Goal: Contribute content: Add original content to the website for others to see

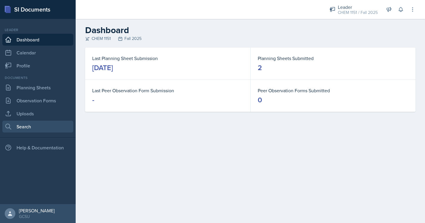
click at [31, 123] on link "Search" at bounding box center [37, 126] width 71 height 12
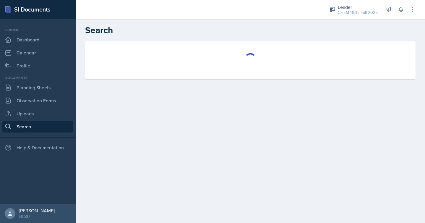
select select "all"
select select "1"
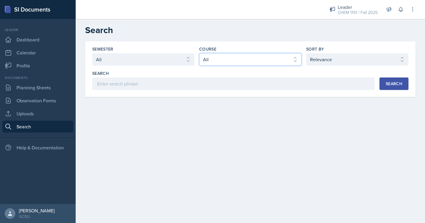
click at [216, 58] on select "Select course All ACCT 3101 ACCT 3102 ASTR 1000 BIOL 1100 BIOL 1107 BIOL 1108 B…" at bounding box center [250, 59] width 102 height 12
select select "7bd47903-3574-489d-8c9e-6ab34119391f"
click at [199, 53] on select "Select course All ACCT 3101 ACCT 3102 ASTR 1000 BIOL 1100 BIOL 1107 BIOL 1108 B…" at bounding box center [250, 59] width 102 height 12
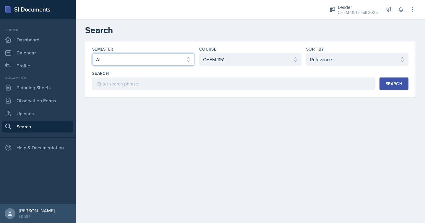
click at [175, 61] on select "Select semester All Fall 2025 Spring 2025 Fall 2024 Spring 2024 Fall 2023 Sprin…" at bounding box center [143, 59] width 102 height 12
select select "838c426c-7ba8-4b05-94c8-22f19dd4c5cc"
click at [92, 53] on select "Select semester All Fall 2025 Spring 2025 Fall 2024 Spring 2024 Fall 2023 Sprin…" at bounding box center [143, 59] width 102 height 12
click at [386, 83] on div "Search" at bounding box center [393, 83] width 17 height 5
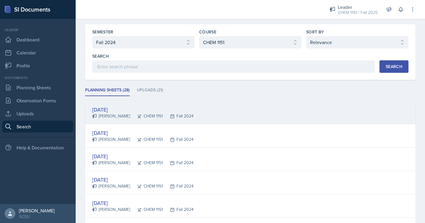
scroll to position [25, 0]
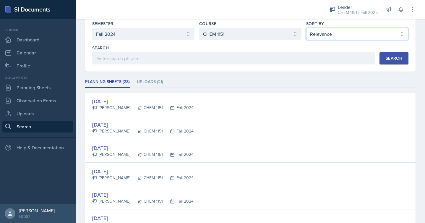
click at [339, 34] on select "Select sort by Relevance Document Date (Asc) Document Date (Desc)" at bounding box center [357, 34] width 102 height 12
select select "2"
click at [306, 28] on select "Select sort by Relevance Document Date (Asc) Document Date (Desc)" at bounding box center [357, 34] width 102 height 12
click at [383, 56] on button "Search" at bounding box center [393, 58] width 29 height 12
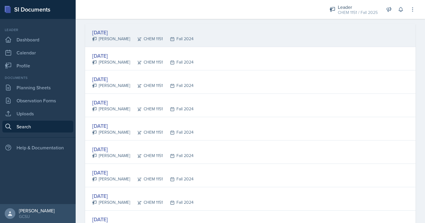
scroll to position [95, 0]
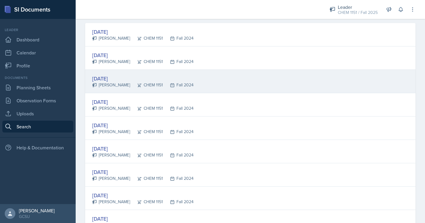
click at [234, 91] on div "Sep 3rd, 2024 Zephyr Clark CHEM 1151 Fall 2024" at bounding box center [250, 81] width 330 height 23
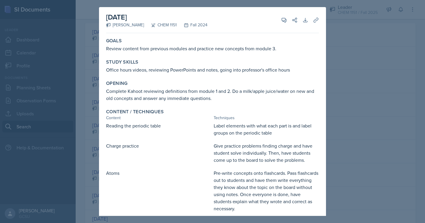
click at [353, 61] on div at bounding box center [212, 111] width 425 height 223
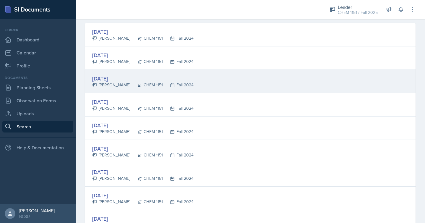
click at [163, 83] on div "Fall 2024" at bounding box center [178, 85] width 31 height 6
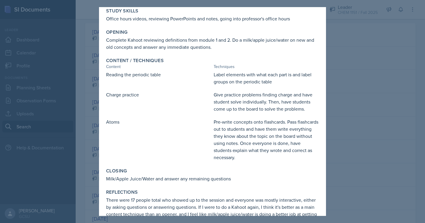
scroll to position [53, 0]
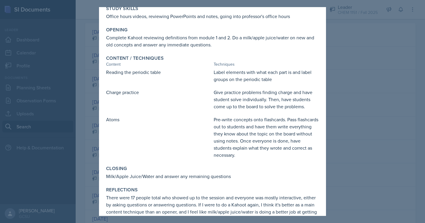
drag, startPoint x: 382, startPoint y: 132, endPoint x: 375, endPoint y: 132, distance: 7.1
click at [382, 132] on div at bounding box center [212, 111] width 425 height 223
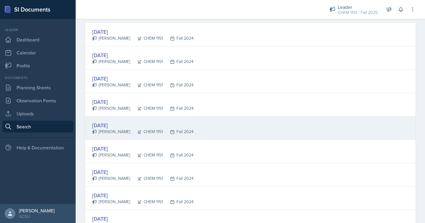
click at [208, 123] on div "Sep 10th, 2024 Zephyr Clark CHEM 1151 Fall 2024" at bounding box center [250, 127] width 330 height 23
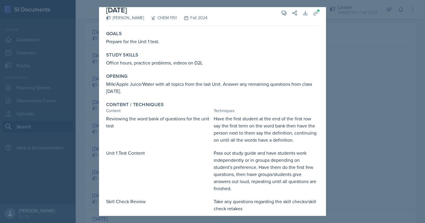
scroll to position [6, 0]
click at [340, 118] on div at bounding box center [212, 111] width 425 height 223
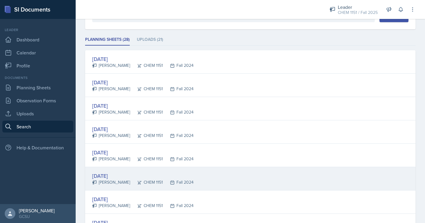
scroll to position [0, 0]
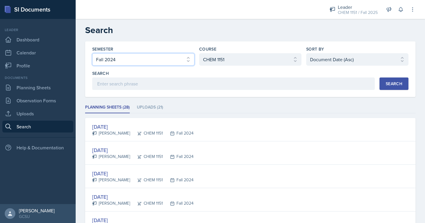
click at [133, 57] on select "Select semester All Fall 2025 Spring 2025 Fall 2024 Spring 2024 Fall 2023 Sprin…" at bounding box center [143, 59] width 102 height 12
select select "all"
click at [92, 53] on select "Select semester All Fall 2025 Spring 2025 Fall 2024 Spring 2024 Fall 2023 Sprin…" at bounding box center [143, 59] width 102 height 12
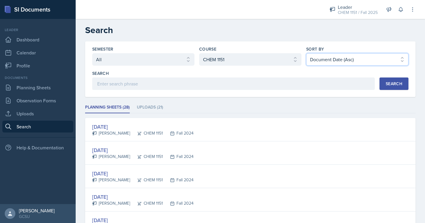
click at [322, 57] on select "Select sort by Relevance Document Date (Asc) Document Date (Desc)" at bounding box center [357, 59] width 102 height 12
select select "1"
click at [306, 53] on select "Select sort by Relevance Document Date (Asc) Document Date (Desc)" at bounding box center [357, 59] width 102 height 12
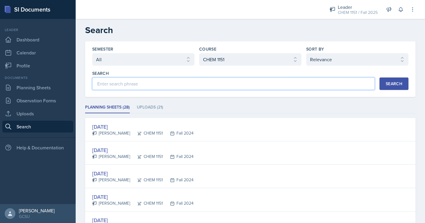
click at [288, 86] on input at bounding box center [233, 83] width 282 height 12
type input "heat"
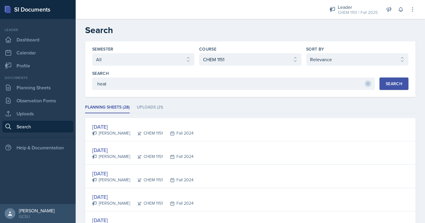
click at [388, 86] on div "Search" at bounding box center [393, 83] width 17 height 5
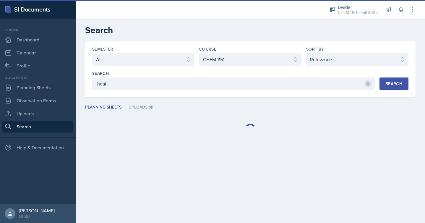
click at [371, 101] on div "Semester Select semester All Fall 2025 Spring 2025 Fall 2024 Spring 2024 Fall 2…" at bounding box center [250, 91] width 330 height 100
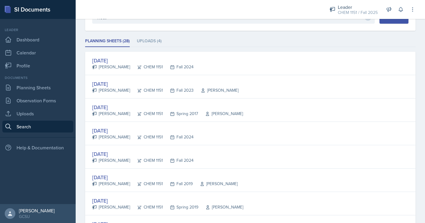
scroll to position [67, 0]
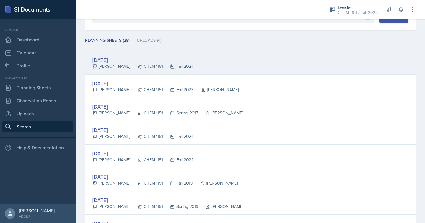
click at [265, 62] on div "Oct 16th, 2024 Zephyr Clark CHEM 1151 Fall 2024" at bounding box center [250, 62] width 330 height 23
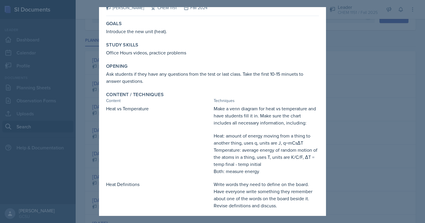
scroll to position [0, 0]
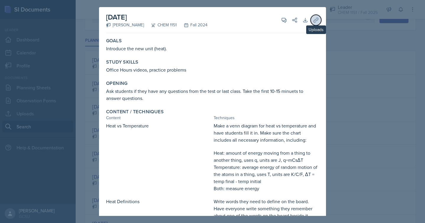
click at [311, 19] on button "Uploads" at bounding box center [315, 20] width 11 height 11
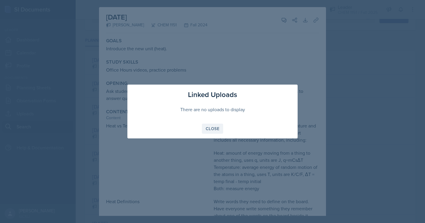
click at [210, 128] on div "Close" at bounding box center [212, 128] width 14 height 5
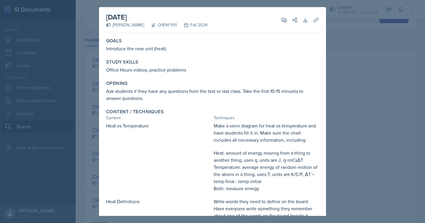
click at [272, 141] on p "Make a venn diagram for heat vs temperature and have students fill it in. Make …" at bounding box center [265, 132] width 105 height 21
click at [281, 111] on div "Content / Techniques" at bounding box center [212, 112] width 213 height 6
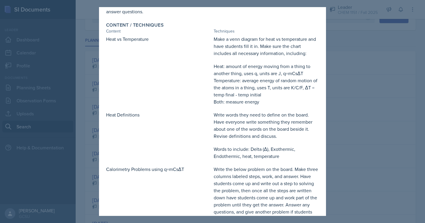
scroll to position [89, 0]
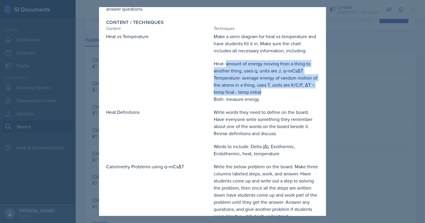
drag, startPoint x: 225, startPoint y: 63, endPoint x: 274, endPoint y: 94, distance: 58.1
click at [274, 94] on div "Make a venn diagram for heat vs temperature and have students fill it in. Make …" at bounding box center [265, 68] width 105 height 70
copy div "amount of energy moving from a thing to another thing, uses q, units are J, q=m…"
click at [306, 85] on p "Temperature: average energy of random motion of the atoms in a thing, uses T, u…" at bounding box center [265, 84] width 105 height 21
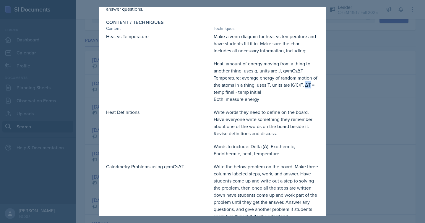
drag, startPoint x: 309, startPoint y: 85, endPoint x: 304, endPoint y: 85, distance: 4.7
click at [304, 85] on p "Temperature: average energy of random motion of the atoms in a thing, uses T, u…" at bounding box center [265, 84] width 105 height 21
copy p "ΔT"
drag, startPoint x: 242, startPoint y: 78, endPoint x: 254, endPoint y: 84, distance: 13.1
click at [254, 84] on p "Temperature: average energy of random motion of the atoms in a thing, uses T, u…" at bounding box center [265, 84] width 105 height 21
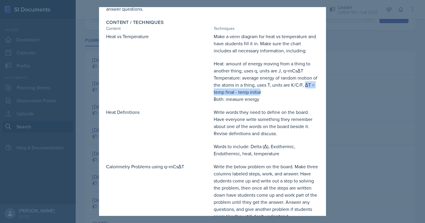
drag, startPoint x: 305, startPoint y: 85, endPoint x: 259, endPoint y: 91, distance: 46.5
click at [259, 91] on p "Temperature: average energy of random motion of the atoms in a thing, uses T, u…" at bounding box center [265, 84] width 105 height 21
copy p "ΔT = temp final - temp initia"
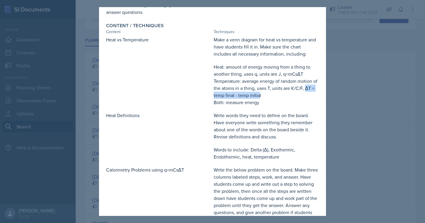
scroll to position [83, 0]
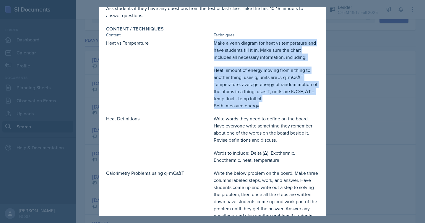
drag, startPoint x: 214, startPoint y: 42, endPoint x: 267, endPoint y: 104, distance: 81.0
click at [267, 104] on div "Make a venn diagram for heat vs temperature and have students fill it in. Make …" at bounding box center [265, 74] width 105 height 70
copy div "Make a venn diagram for heat vs temperature and have students fill it in. Make …"
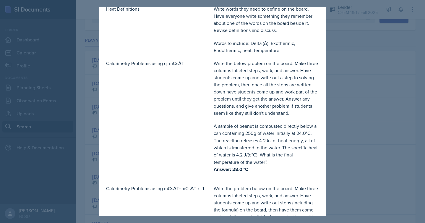
scroll to position [195, 0]
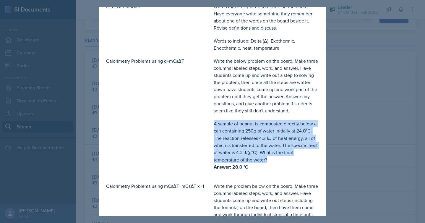
drag, startPoint x: 214, startPoint y: 124, endPoint x: 292, endPoint y: 156, distance: 84.0
click at [292, 156] on p "A sample of peanut is combusted directly below a can containing 250g of water i…" at bounding box center [265, 141] width 105 height 43
copy p "A sample of peanut is combusted directly below a can containing 250g of water i…"
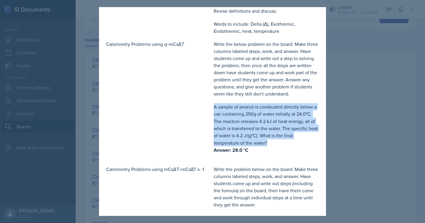
scroll to position [213, 0]
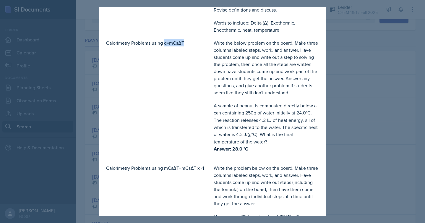
drag, startPoint x: 164, startPoint y: 42, endPoint x: 190, endPoint y: 42, distance: 26.3
click at [190, 42] on p "Calorimetry Problems using q=mCsΔT" at bounding box center [158, 42] width 105 height 7
copy p "q=mCsΔT"
click at [252, 73] on p "Write the below problem on the board. Make three columns labeled steps, work, a…" at bounding box center [265, 67] width 105 height 57
click at [261, 72] on p "Write the below problem on the board. Make three columns labeled steps, work, a…" at bounding box center [265, 67] width 105 height 57
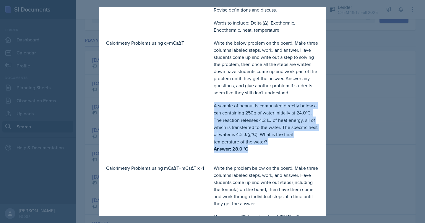
drag, startPoint x: 214, startPoint y: 105, endPoint x: 267, endPoint y: 147, distance: 67.5
click at [267, 147] on div "Write the below problem on the board. Make three columns labeled steps, work, a…" at bounding box center [265, 98] width 105 height 119
copy div "A sample of peanut is combusted directly below a can containing 250g of water i…"
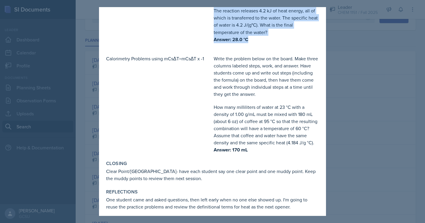
scroll to position [325, 0]
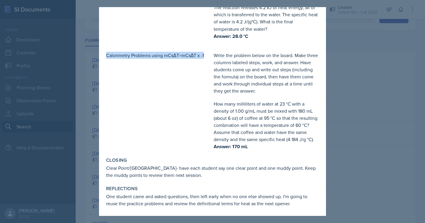
drag, startPoint x: 107, startPoint y: 55, endPoint x: 208, endPoint y: 52, distance: 101.3
click at [208, 52] on p "Calorimetry Problems using mCsΔT=mCsΔT x -1" at bounding box center [158, 55] width 105 height 7
copy p "Calorimetry Problems using mCsΔT=mCsΔT x -1"
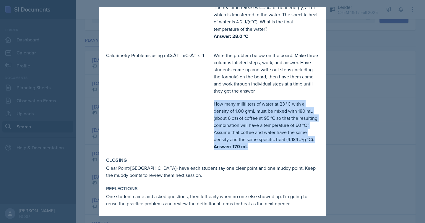
drag, startPoint x: 214, startPoint y: 104, endPoint x: 253, endPoint y: 149, distance: 60.0
click at [253, 149] on div "Write the problem below on the board. Make three columns labeled steps, work, a…" at bounding box center [265, 101] width 105 height 98
copy div "How many milliliters of water at 23 °C with a density of 1.00 g/mL must be mixe…"
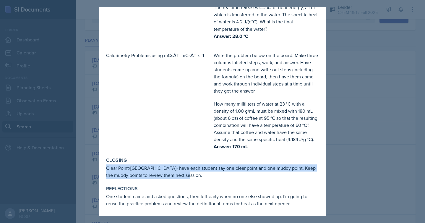
drag, startPoint x: 107, startPoint y: 168, endPoint x: 197, endPoint y: 176, distance: 89.9
click at [197, 176] on p "Clear Point/Muddy Point- have each student say one clear point and one muddy po…" at bounding box center [212, 171] width 213 height 14
copy p "Clear Point/Muddy Point- have each student say one clear point and one muddy po…"
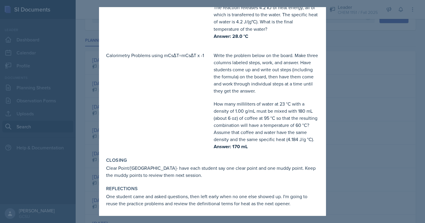
click at [333, 69] on div at bounding box center [212, 111] width 425 height 223
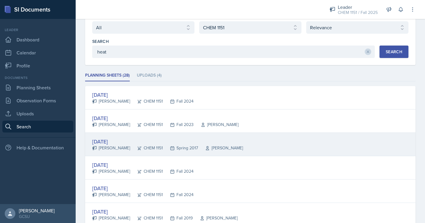
scroll to position [29, 0]
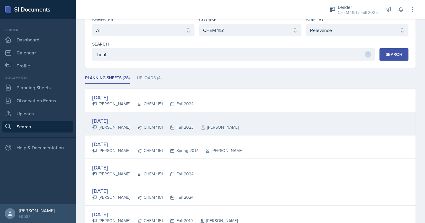
click at [211, 120] on div "Oct 23rd, 2023" at bounding box center [165, 121] width 146 height 8
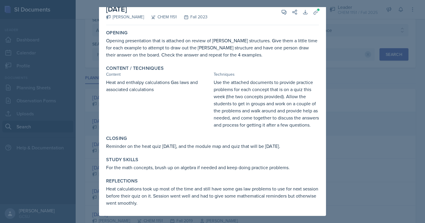
scroll to position [15, 0]
click at [321, 94] on div "October 23rd, 2023 Richard Jenkins CHEM 1151 Fall 2023 View Comments Comments S…" at bounding box center [212, 107] width 227 height 216
click at [362, 110] on div at bounding box center [212, 111] width 425 height 223
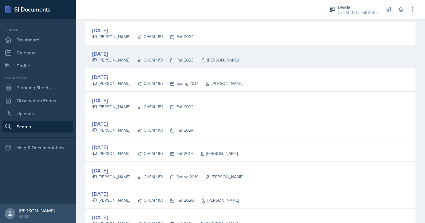
scroll to position [97, 0]
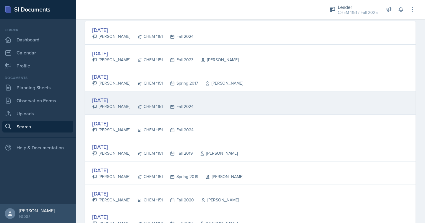
click at [202, 99] on div "Oct 21st, 2024 Zephyr Clark CHEM 1151 Fall 2024" at bounding box center [250, 102] width 330 height 23
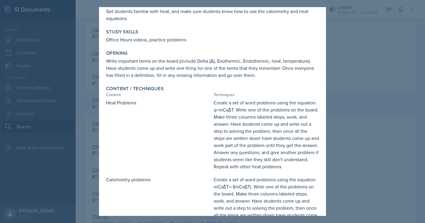
scroll to position [0, 0]
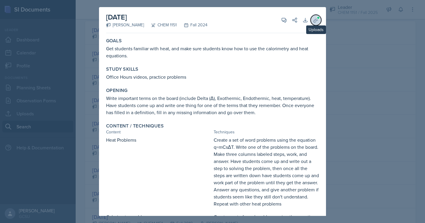
click at [314, 19] on icon at bounding box center [316, 20] width 6 height 6
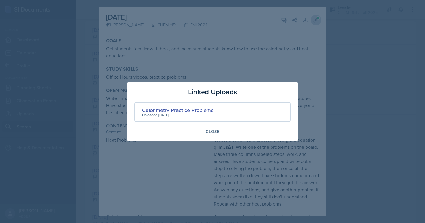
click at [314, 19] on div at bounding box center [212, 111] width 425 height 223
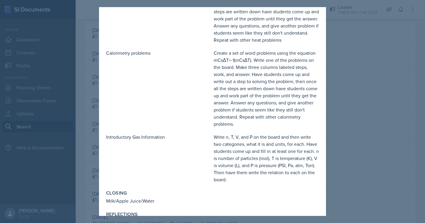
scroll to position [182, 0]
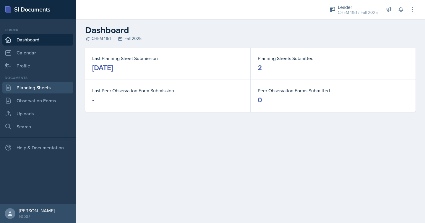
click at [50, 91] on link "Planning Sheets" at bounding box center [37, 87] width 71 height 12
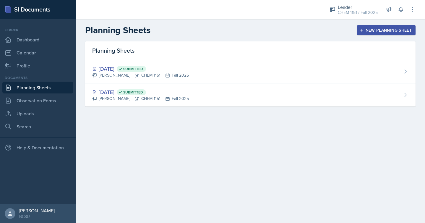
click at [377, 28] on div "New Planning Sheet" at bounding box center [385, 30] width 51 height 5
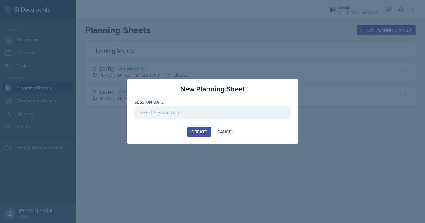
click at [214, 112] on div at bounding box center [212, 112] width 156 height 12
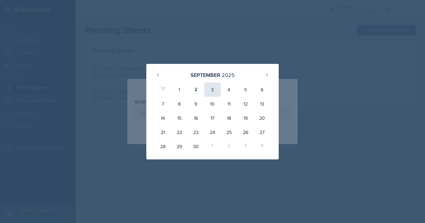
click at [214, 85] on div "3" at bounding box center [212, 89] width 17 height 14
type input "[DATE]"
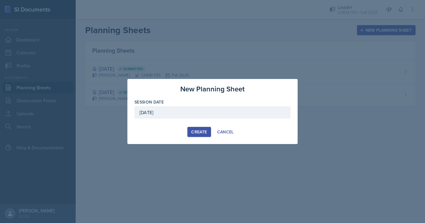
click at [200, 129] on div "Create" at bounding box center [199, 131] width 16 height 5
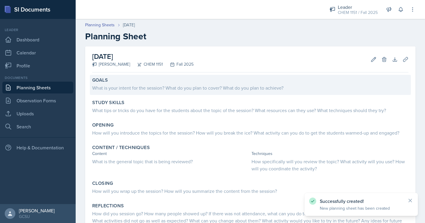
click at [193, 87] on div "What is your intent for the session? What do you plan to cover? What do you pla…" at bounding box center [250, 87] width 316 height 7
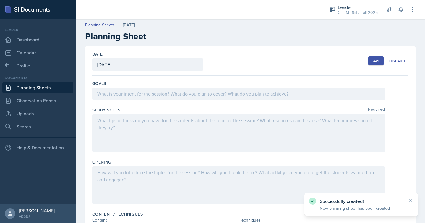
click at [179, 94] on div at bounding box center [238, 93] width 292 height 12
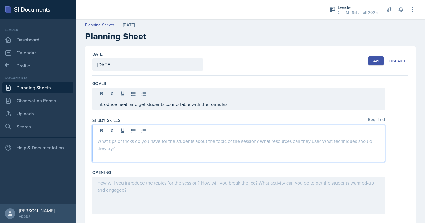
click at [173, 132] on div at bounding box center [238, 143] width 292 height 38
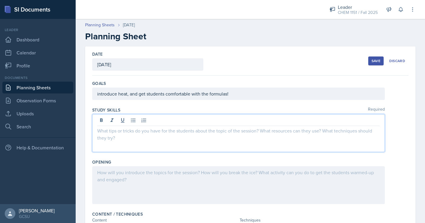
click at [173, 132] on p at bounding box center [238, 130] width 282 height 7
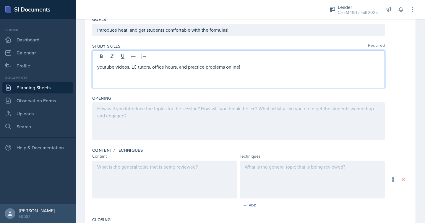
click at [180, 123] on div at bounding box center [238, 121] width 292 height 38
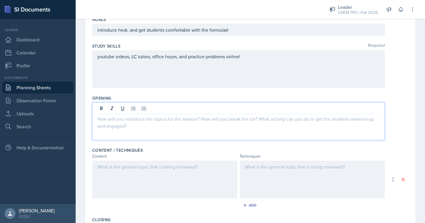
scroll to position [74, 0]
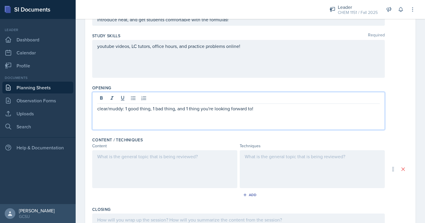
click at [146, 171] on div at bounding box center [164, 169] width 145 height 38
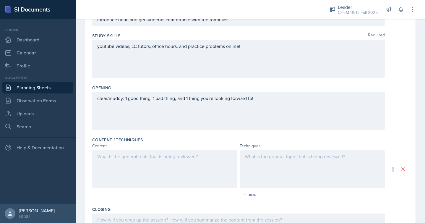
scroll to position [84, 0]
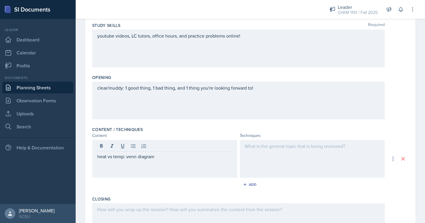
click at [255, 154] on div at bounding box center [311, 159] width 145 height 38
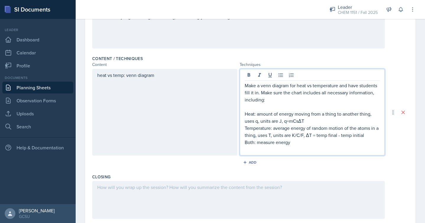
scroll to position [160, 0]
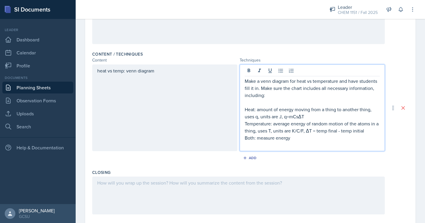
click at [305, 117] on p "Heat: amount of energy moving from a thing to another thing, uses q, units are …" at bounding box center [311, 113] width 135 height 14
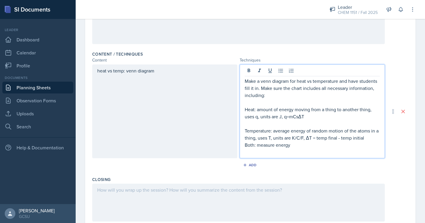
click at [367, 139] on p "Temperature: average energy of random motion of the atoms in a thing, uses T, u…" at bounding box center [311, 134] width 135 height 14
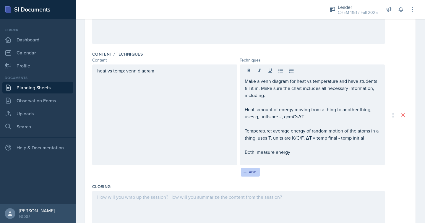
click at [246, 173] on icon "button" at bounding box center [245, 172] width 4 height 4
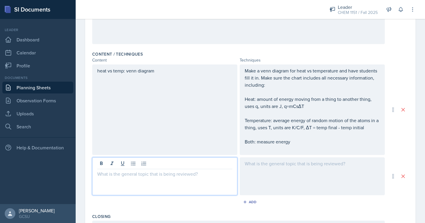
click at [202, 163] on div at bounding box center [164, 176] width 145 height 38
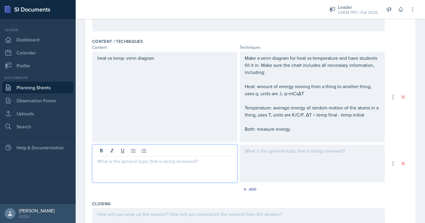
scroll to position [176, 0]
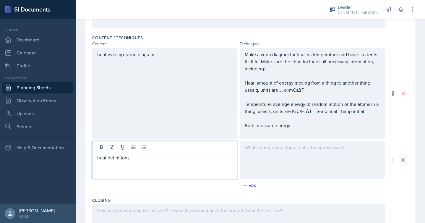
click at [270, 157] on div at bounding box center [311, 160] width 145 height 38
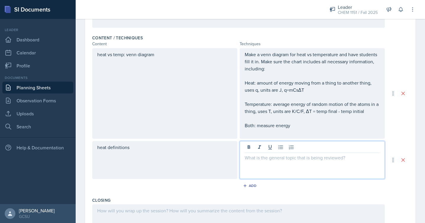
scroll to position [186, 0]
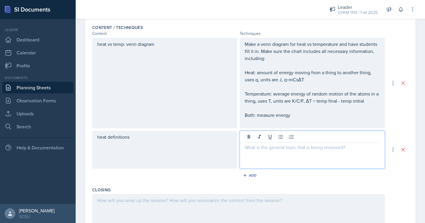
click at [270, 157] on div at bounding box center [311, 149] width 145 height 38
click at [157, 147] on div "heat definitions" at bounding box center [164, 149] width 145 height 38
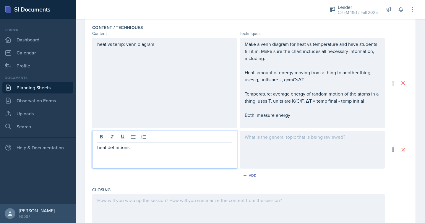
scroll to position [197, 0]
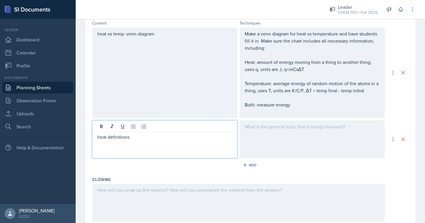
click at [157, 147] on div "heat definitions" at bounding box center [164, 139] width 145 height 38
click at [137, 139] on p "heat definitions" at bounding box center [164, 136] width 135 height 7
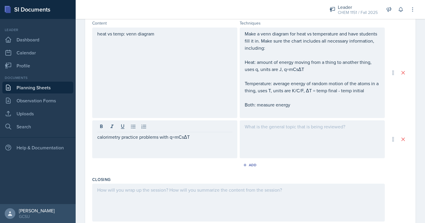
click at [287, 141] on div at bounding box center [311, 139] width 145 height 38
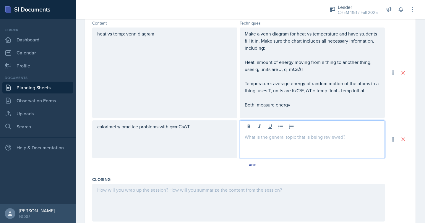
scroll to position [207, 0]
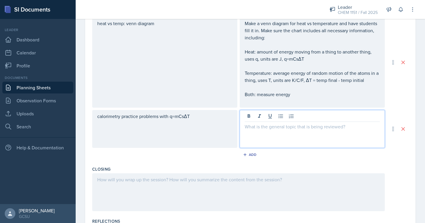
click at [283, 131] on div at bounding box center [311, 129] width 145 height 38
paste div
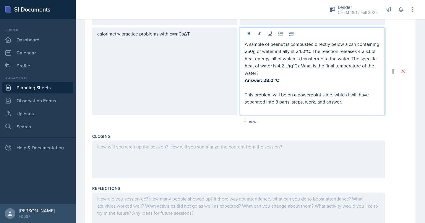
scroll to position [290, 0]
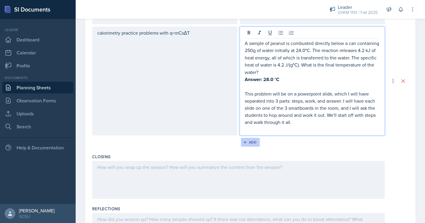
click at [251, 142] on div "Add" at bounding box center [250, 142] width 13 height 5
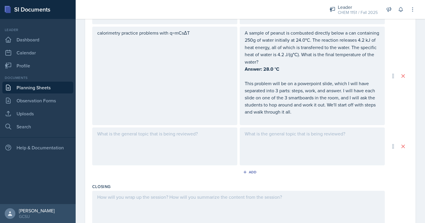
click at [187, 139] on div at bounding box center [164, 146] width 145 height 38
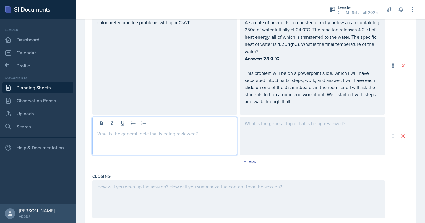
paste div
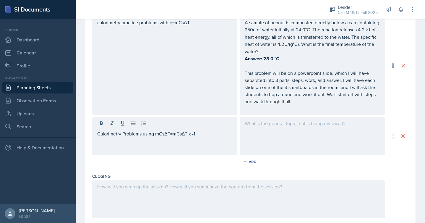
click at [270, 129] on div at bounding box center [311, 136] width 145 height 38
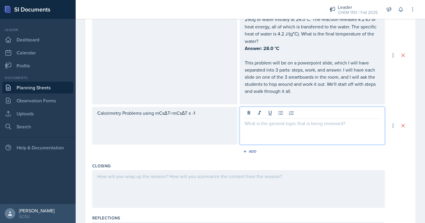
click at [201, 118] on div "Calorimetry Problems using mCsΔT=mCsΔT x -1" at bounding box center [164, 126] width 145 height 38
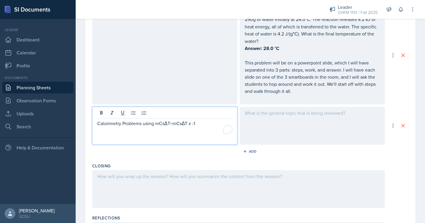
click at [265, 127] on div at bounding box center [311, 126] width 145 height 38
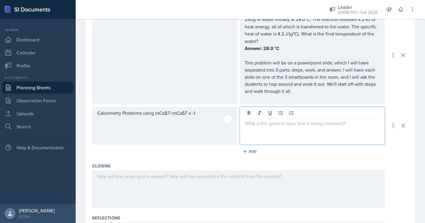
scroll to position [321, 0]
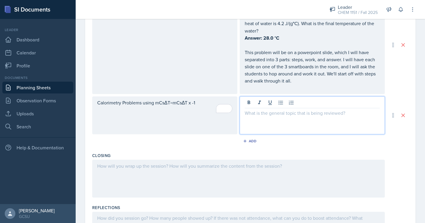
paste div
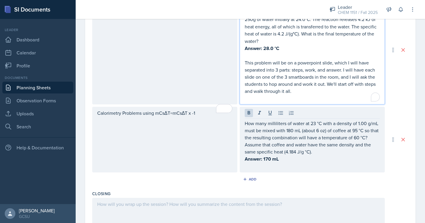
scroll to position [332, 0]
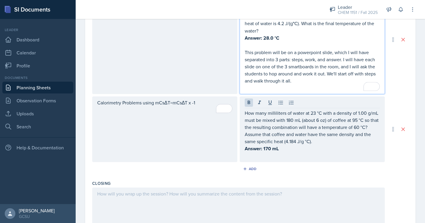
drag, startPoint x: 278, startPoint y: 71, endPoint x: 240, endPoint y: 50, distance: 42.3
click at [240, 50] on div "A sample of peanut is combusted directly below a can containing 250g of water i…" at bounding box center [311, 39] width 145 height 109
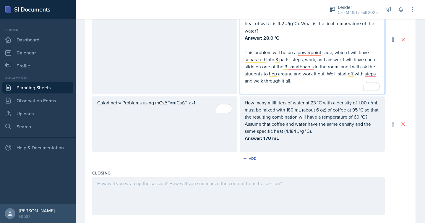
click at [298, 144] on div "How many milliliters of water at 23 °C with a density of 1.00 g/mL must be mixe…" at bounding box center [311, 124] width 135 height 50
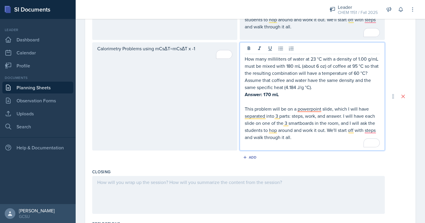
scroll to position [385, 0]
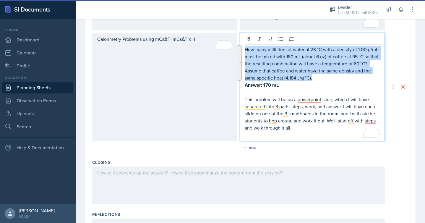
drag, startPoint x: 315, startPoint y: 79, endPoint x: 246, endPoint y: 46, distance: 76.3
click at [246, 46] on p "How many milliliters of water at 23 °C with a density of 1.00 g/mL must be mixe…" at bounding box center [311, 63] width 135 height 35
copy p "How many milliliters of water at 23 °C with a density of 1.00 g/mL must be mixe…"
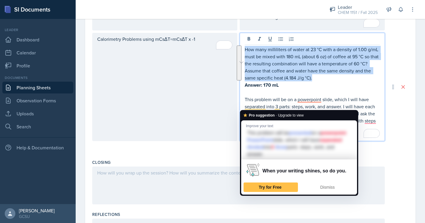
copy p "How many milliliters of water at 23 °C with a density of 1.00 g/mL must be mixe…"
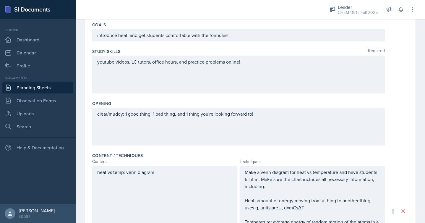
scroll to position [0, 0]
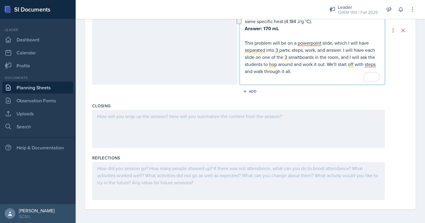
click at [167, 128] on div at bounding box center [238, 129] width 292 height 38
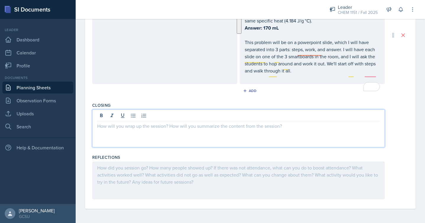
scroll to position [431, 0]
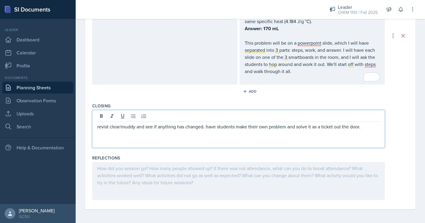
click at [206, 125] on p "revist clear/muddy and see if anything has changed. have students make their ow…" at bounding box center [238, 126] width 282 height 7
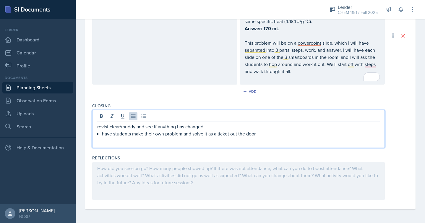
click at [272, 132] on p "have students make their own problem and solve it as a ticket out the door." at bounding box center [241, 133] width 278 height 7
click at [98, 126] on p "revist clear/muddy and see if anything has changed." at bounding box center [238, 126] width 282 height 7
click at [111, 126] on p "revist clear/muddy and see if anything has changed." at bounding box center [241, 126] width 278 height 7
click at [212, 126] on p "revisit clear/muddy and see if anything has changed." at bounding box center [241, 126] width 278 height 7
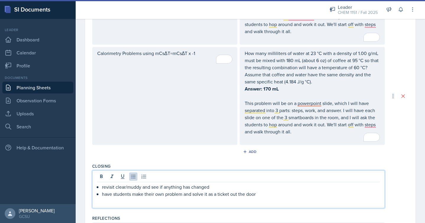
scroll to position [404, 0]
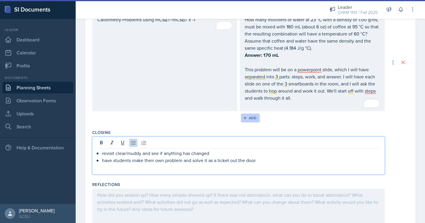
click at [248, 117] on div "Add" at bounding box center [250, 117] width 13 height 5
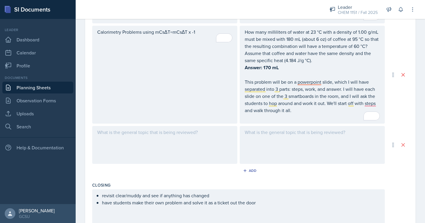
click at [183, 152] on div at bounding box center [164, 145] width 145 height 38
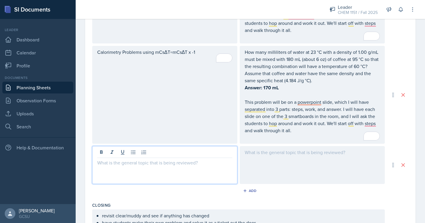
scroll to position [380, 0]
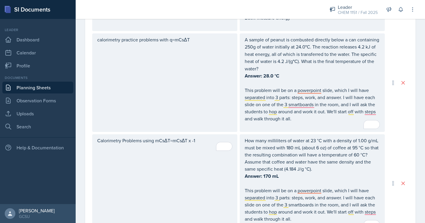
click at [300, 122] on p "To enrich screen reader interactions, please activate Accessibility in Grammarl…" at bounding box center [311, 125] width 135 height 7
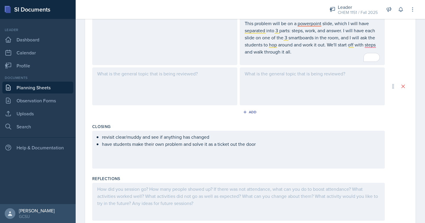
scroll to position [490, 0]
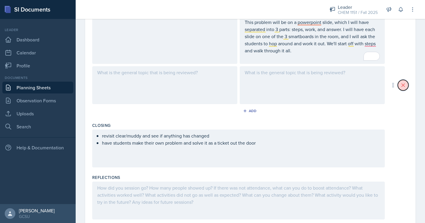
click at [401, 84] on icon at bounding box center [402, 85] width 3 height 3
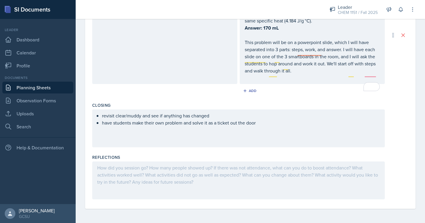
scroll to position [459, 0]
click at [404, 103] on div "Closing" at bounding box center [250, 106] width 316 height 6
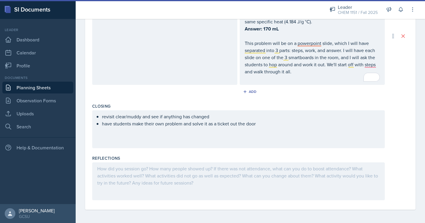
click at [180, 96] on div "Add" at bounding box center [250, 92] width 316 height 11
click at [179, 103] on div "Closing" at bounding box center [250, 106] width 316 height 6
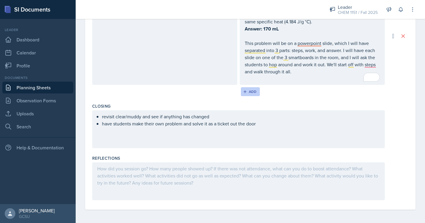
click at [249, 89] on div "Add" at bounding box center [250, 91] width 13 height 5
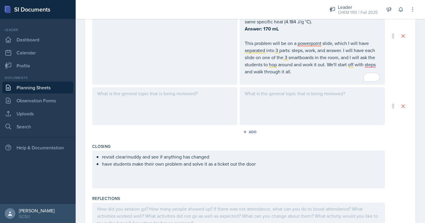
click at [188, 99] on div at bounding box center [164, 106] width 145 height 38
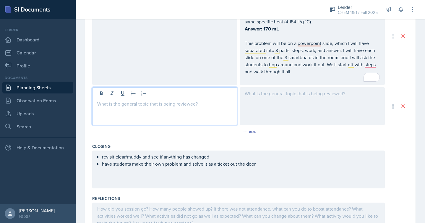
scroll to position [469, 0]
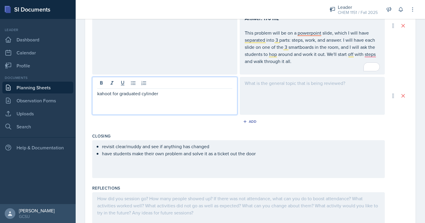
click at [120, 92] on p "kahoot for graduated cylinder" at bounding box center [164, 93] width 135 height 7
click at [182, 94] on p "kahoot for reading a graduated cylinder" at bounding box center [164, 93] width 135 height 7
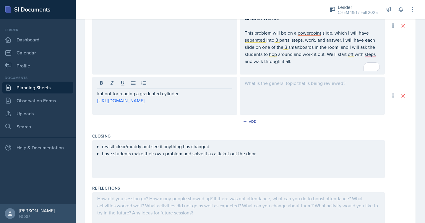
click at [305, 86] on div at bounding box center [311, 96] width 145 height 38
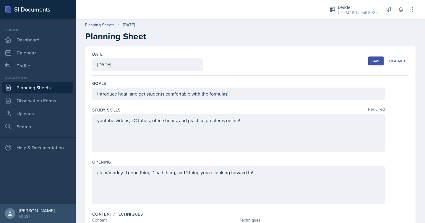
scroll to position [480, 0]
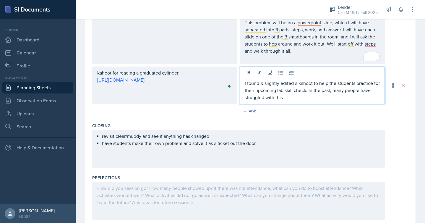
click at [329, 89] on p "I found & slightly edited a kahoot to help the students practice for their upco…" at bounding box center [311, 89] width 135 height 21
click at [333, 96] on p "I found & slightly edited a kahoot to help the students practice for their upco…" at bounding box center [311, 89] width 135 height 21
click at [275, 97] on p "I found & slightly edited a kahoot to help the students practice for their upco…" at bounding box center [311, 89] width 135 height 21
click at [314, 96] on p "I found & slightly edited a kahoot to help the students practice for their upco…" at bounding box center [311, 89] width 135 height 21
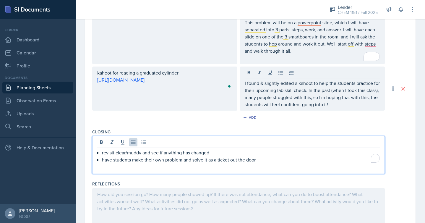
drag, startPoint x: 255, startPoint y: 150, endPoint x: 167, endPoint y: 156, distance: 89.1
click at [167, 156] on p "have students make their own problem and solve it as a ticket out the door" at bounding box center [241, 159] width 278 height 7
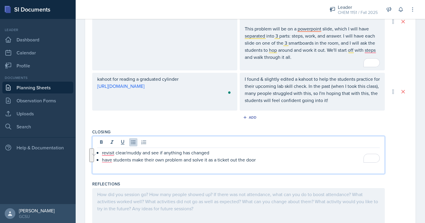
drag, startPoint x: 192, startPoint y: 162, endPoint x: 214, endPoint y: 152, distance: 24.3
click at [214, 152] on div "revisit clear/muddy and see if anything has changed have students make their ow…" at bounding box center [238, 156] width 282 height 14
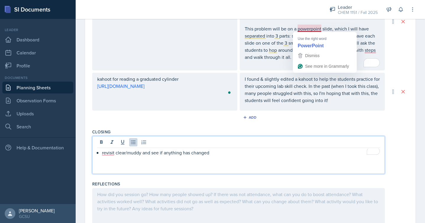
click at [237, 149] on p "revisit clear/muddy and see if anything has changed" at bounding box center [241, 152] width 278 height 7
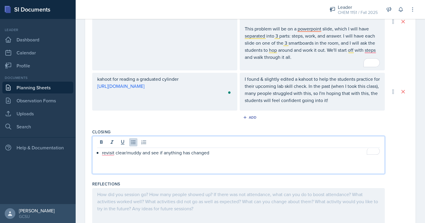
click at [223, 158] on div "revisit clear/muddy and see if anything has changed" at bounding box center [238, 155] width 292 height 38
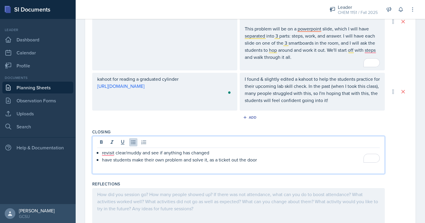
drag, startPoint x: 264, startPoint y: 155, endPoint x: 94, endPoint y: 156, distance: 170.3
click at [94, 156] on div "revisit clear/muddy and see if anything has changed have students make their ow…" at bounding box center [238, 155] width 292 height 38
drag, startPoint x: 286, startPoint y: 159, endPoint x: 93, endPoint y: 157, distance: 192.5
click at [93, 157] on div "revisit clear/muddy and see if anything has changed write a problem they would …" at bounding box center [238, 155] width 292 height 38
click at [103, 159] on p "have them rate themselves 1-5" at bounding box center [241, 159] width 278 height 7
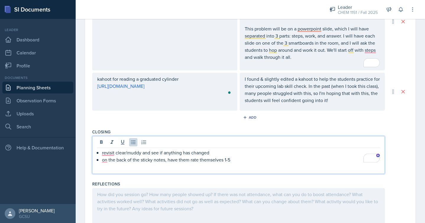
click at [244, 160] on p "on the back of the sticky notes, have them rate themselves 1-5" at bounding box center [241, 159] width 278 height 7
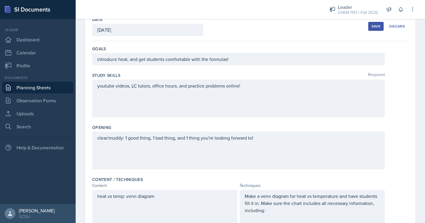
scroll to position [0, 0]
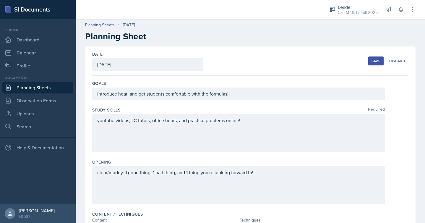
click at [371, 64] on button "Save" at bounding box center [375, 60] width 15 height 9
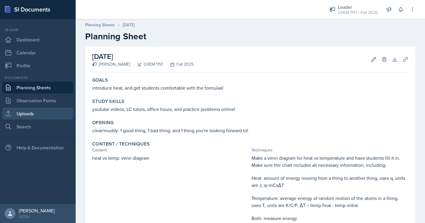
click at [48, 111] on link "Uploads" at bounding box center [37, 113] width 71 height 12
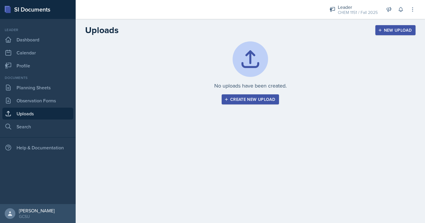
click at [241, 100] on div "Create new upload" at bounding box center [250, 99] width 50 height 5
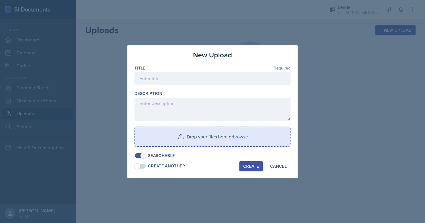
click at [234, 131] on input "file" at bounding box center [212, 136] width 155 height 19
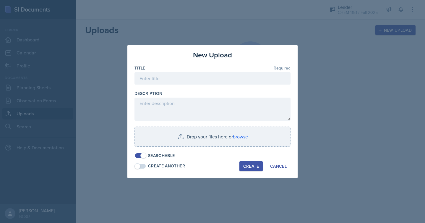
click at [316, 151] on div at bounding box center [212, 111] width 425 height 223
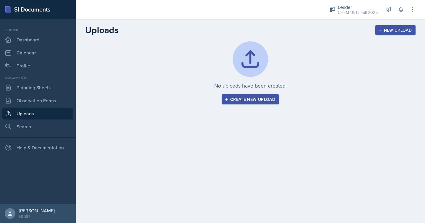
click at [235, 99] on div "Create new upload" at bounding box center [250, 99] width 50 height 5
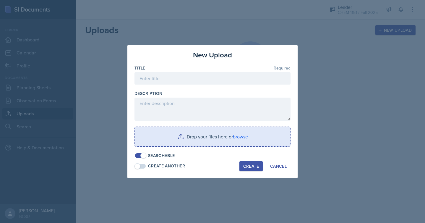
click at [217, 137] on input "file" at bounding box center [212, 136] width 155 height 19
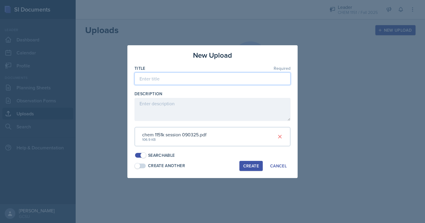
click at [254, 79] on input at bounding box center [212, 78] width 156 height 12
type input "chem 1151k session 090325"
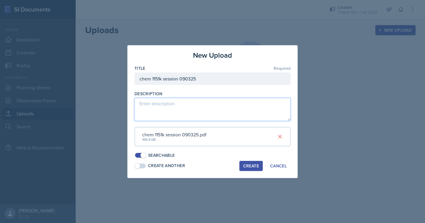
click at [218, 105] on textarea at bounding box center [212, 109] width 156 height 23
click at [140, 103] on textarea "calorimetry practice problems" at bounding box center [212, 109] width 156 height 23
click at [179, 103] on textarea "intro to calorimetry practice problems" at bounding box center [212, 109] width 156 height 23
click at [226, 106] on textarea "intro to calorimetry & practice problems" at bounding box center [212, 109] width 156 height 23
click at [142, 103] on textarea "intro to calorimetry & practice problems!" at bounding box center [212, 109] width 156 height 23
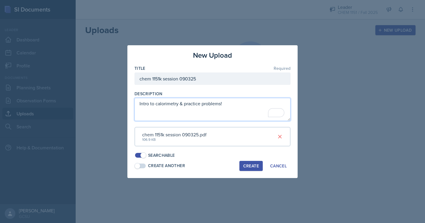
type textarea "Intro to calorimetry & practice problems!"
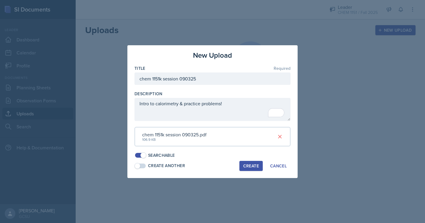
click at [252, 169] on button "Create" at bounding box center [250, 166] width 23 height 10
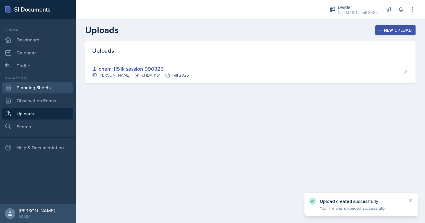
click at [47, 91] on link "Planning Sheets" at bounding box center [37, 87] width 71 height 12
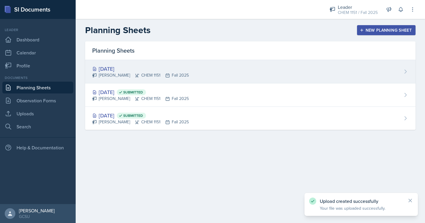
click at [251, 75] on div "Sep 3rd, 2025 Odeya Atar CHEM 1151 Fall 2025" at bounding box center [250, 71] width 330 height 23
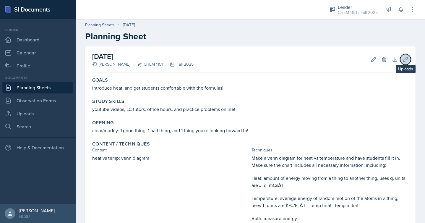
click at [407, 58] on icon at bounding box center [405, 59] width 4 height 4
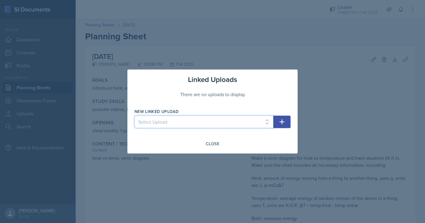
click at [263, 117] on select "Select Upload chem 1151k session 090325" at bounding box center [203, 121] width 139 height 12
select select "b47c42c8-3d81-4958-997c-0917ea5fb0e2"
click at [134, 115] on select "Select Upload chem 1151k session 090325" at bounding box center [203, 121] width 139 height 12
click at [288, 120] on button "button" at bounding box center [281, 121] width 17 height 12
select select
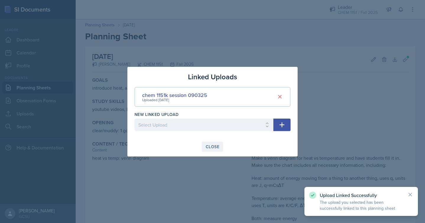
click at [211, 147] on div "Close" at bounding box center [212, 146] width 14 height 5
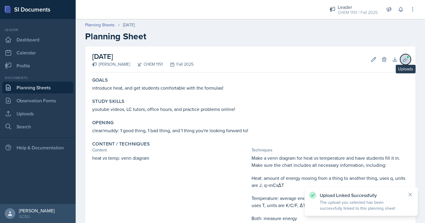
click at [407, 58] on span at bounding box center [408, 57] width 4 height 4
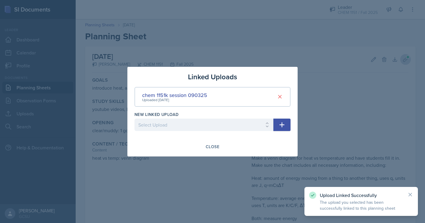
click at [407, 58] on div at bounding box center [212, 111] width 425 height 223
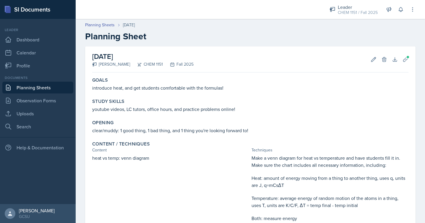
click at [312, 14] on div at bounding box center [197, 9] width 234 height 19
click at [312, 6] on div at bounding box center [197, 9] width 234 height 19
